Goal: Information Seeking & Learning: Learn about a topic

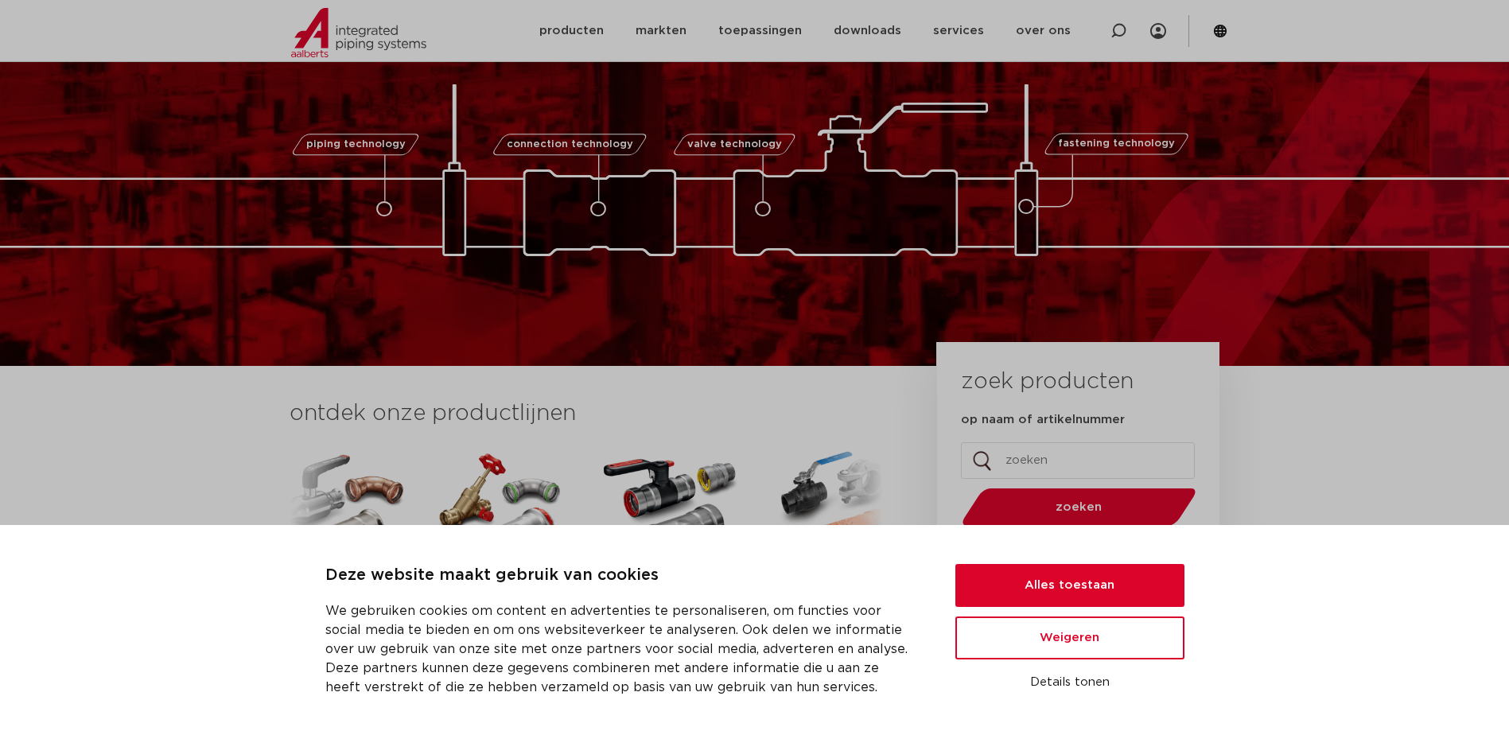
scroll to position [127, 0]
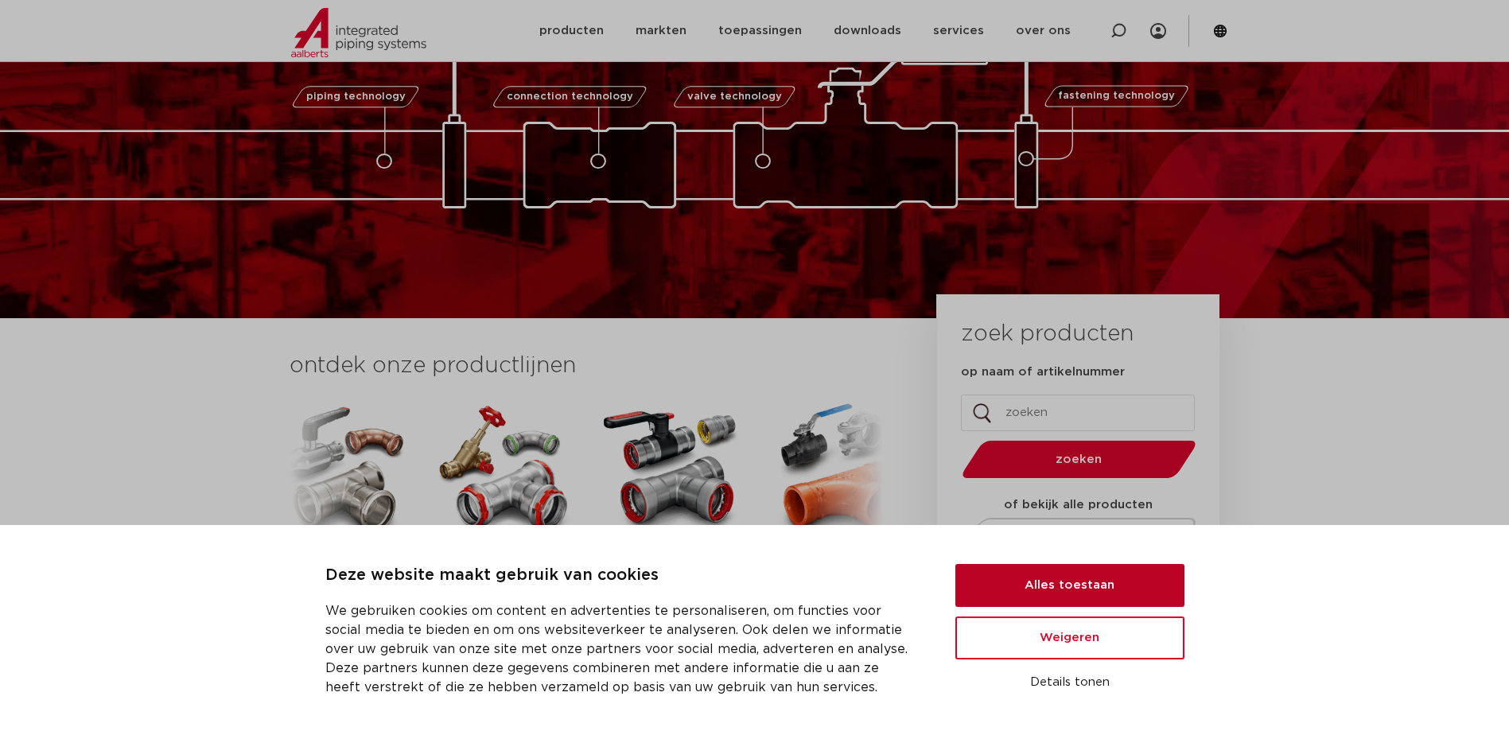
click at [1054, 583] on button "Alles toestaan" at bounding box center [1069, 585] width 229 height 43
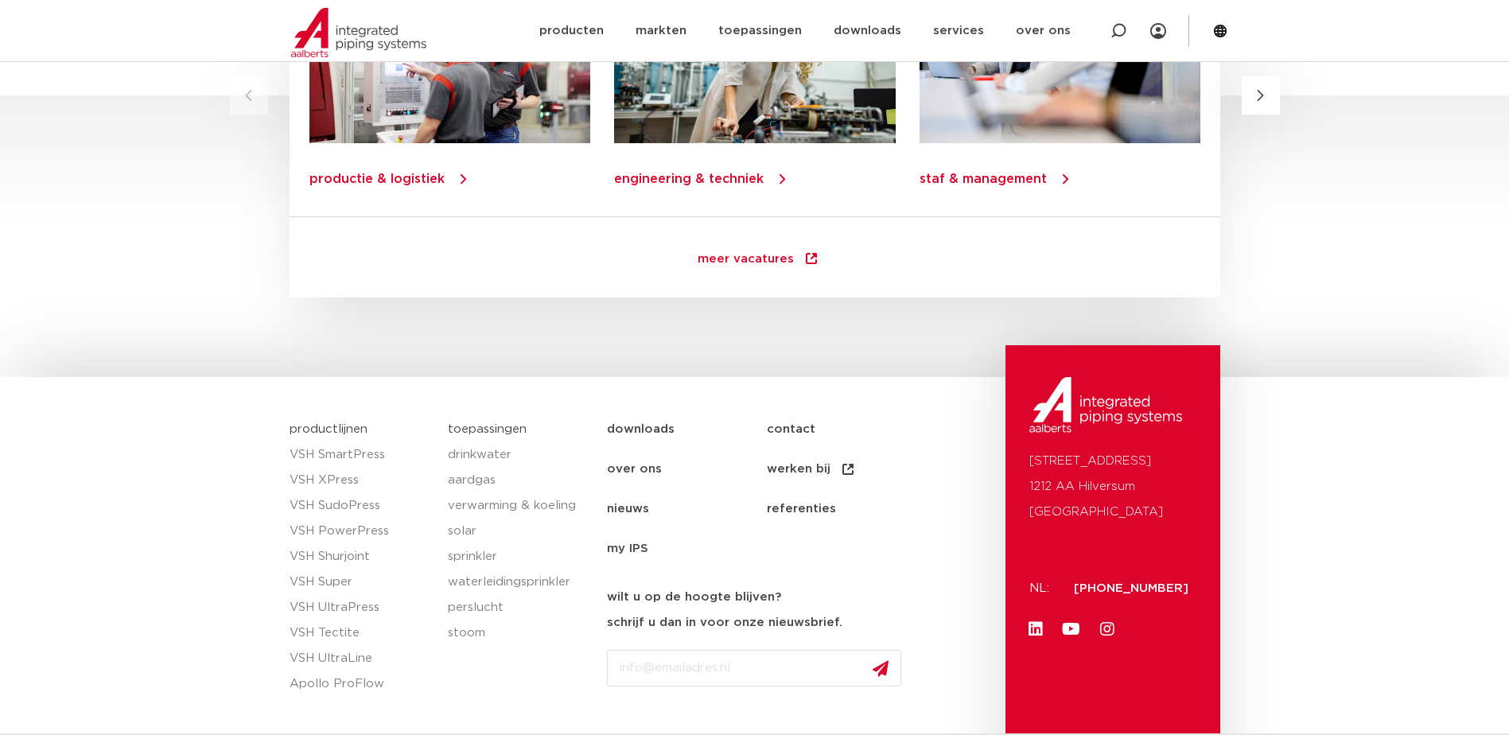
scroll to position [2283, 0]
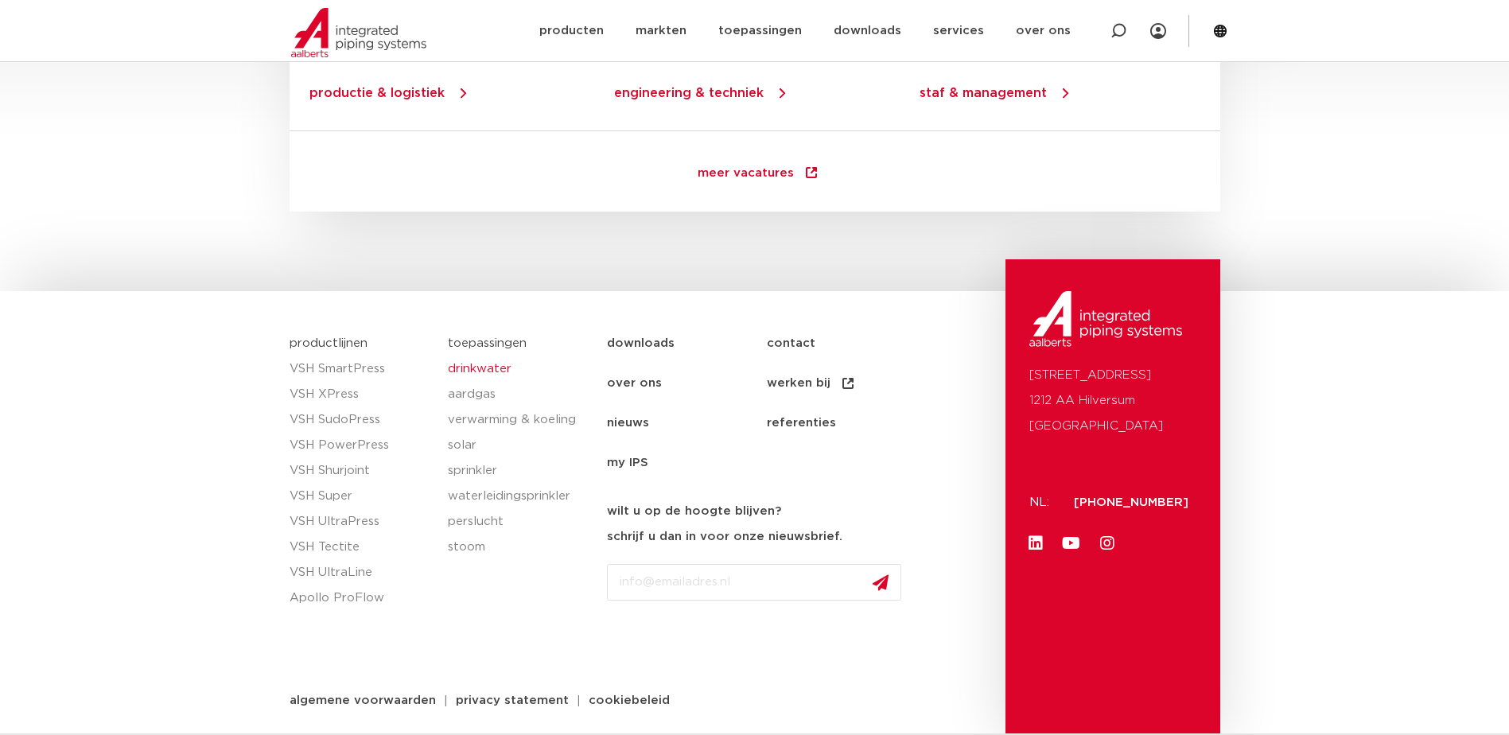
click at [476, 368] on link "drinkwater" at bounding box center [519, 368] width 143 height 25
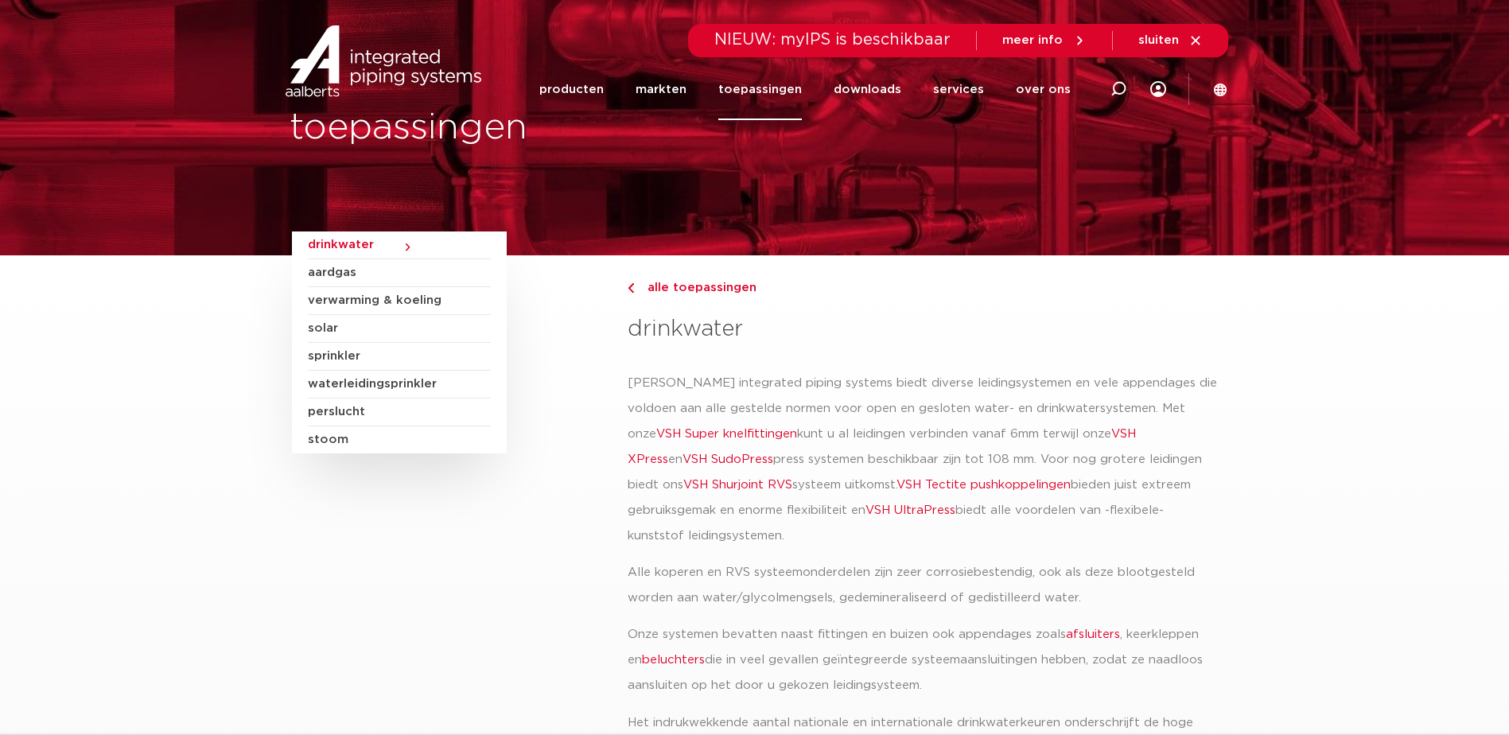
click at [652, 371] on p "Aalberts integrated piping systems biedt diverse leidingsystemen en vele append…" at bounding box center [922, 460] width 589 height 178
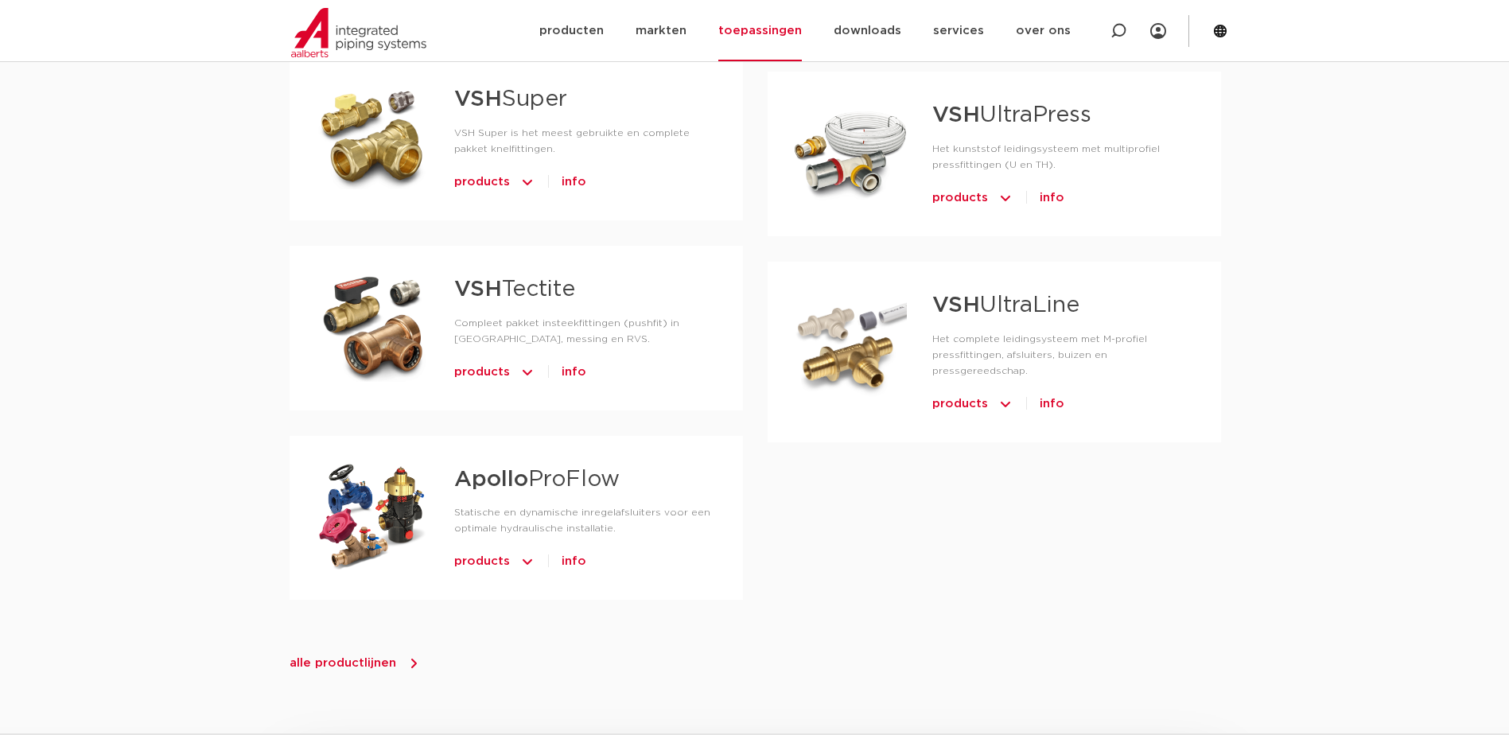
scroll to position [1336, 0]
